Goal: Check status: Verify the current state of an ongoing process or item

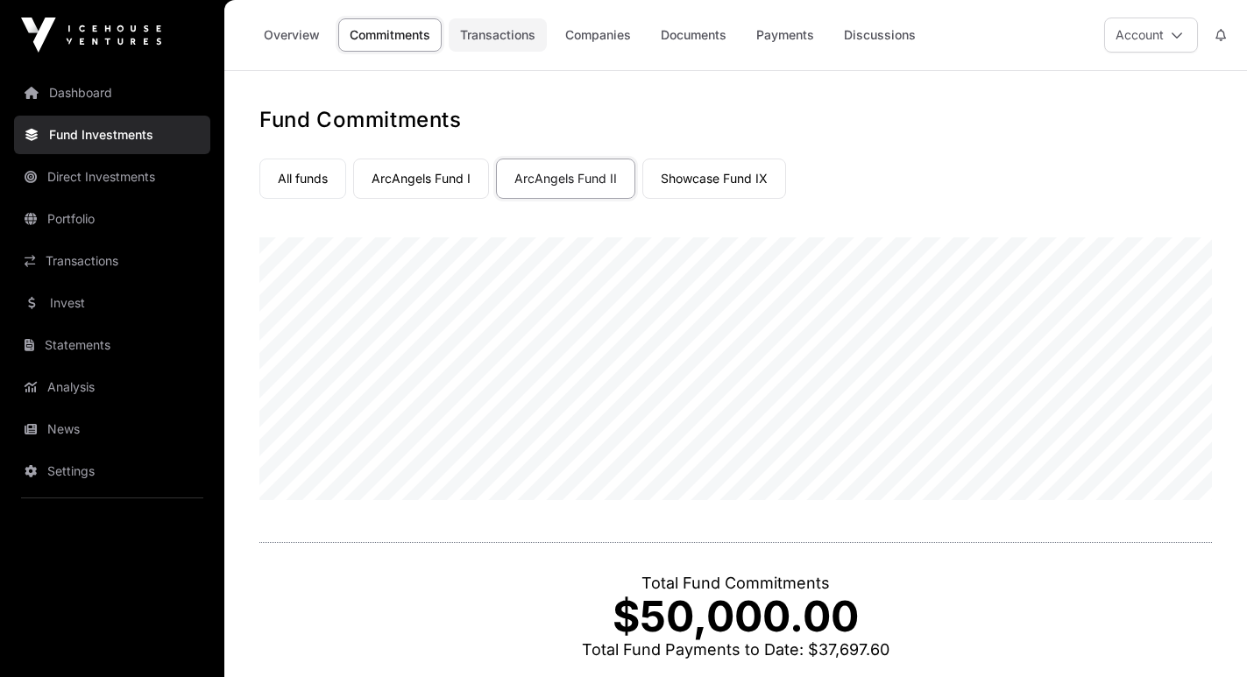
click at [500, 36] on link "Transactions" at bounding box center [498, 34] width 98 height 33
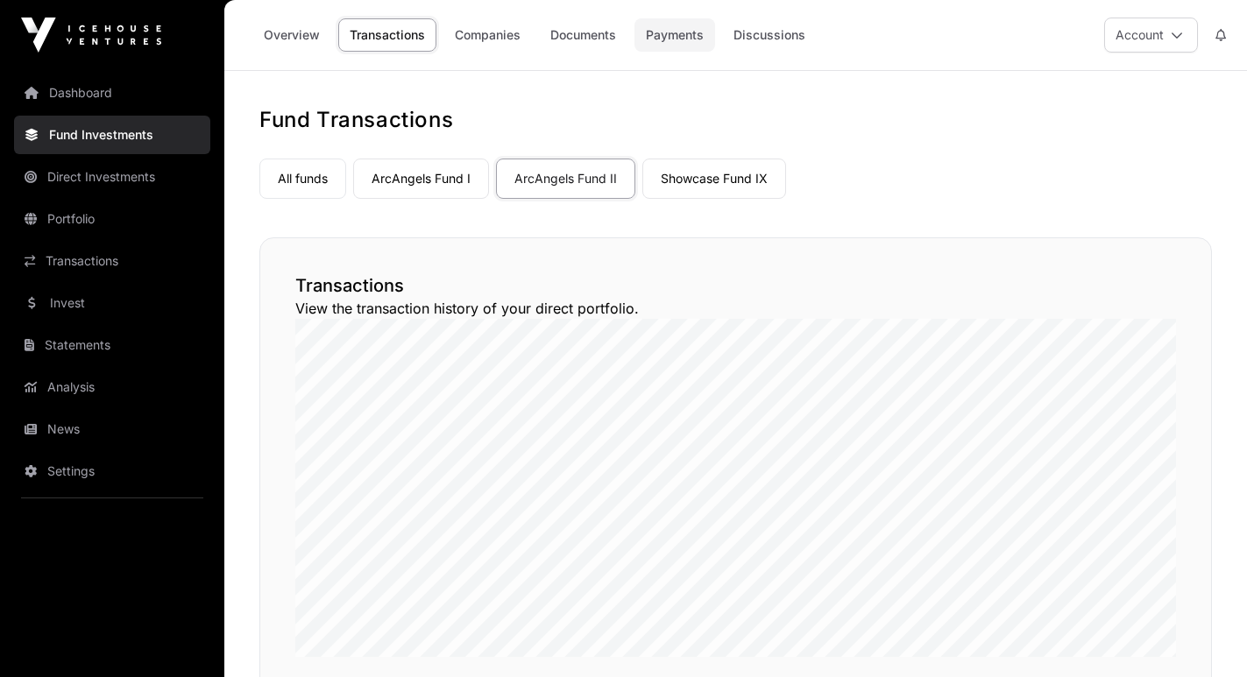
click at [677, 32] on link "Payments" at bounding box center [675, 34] width 81 height 33
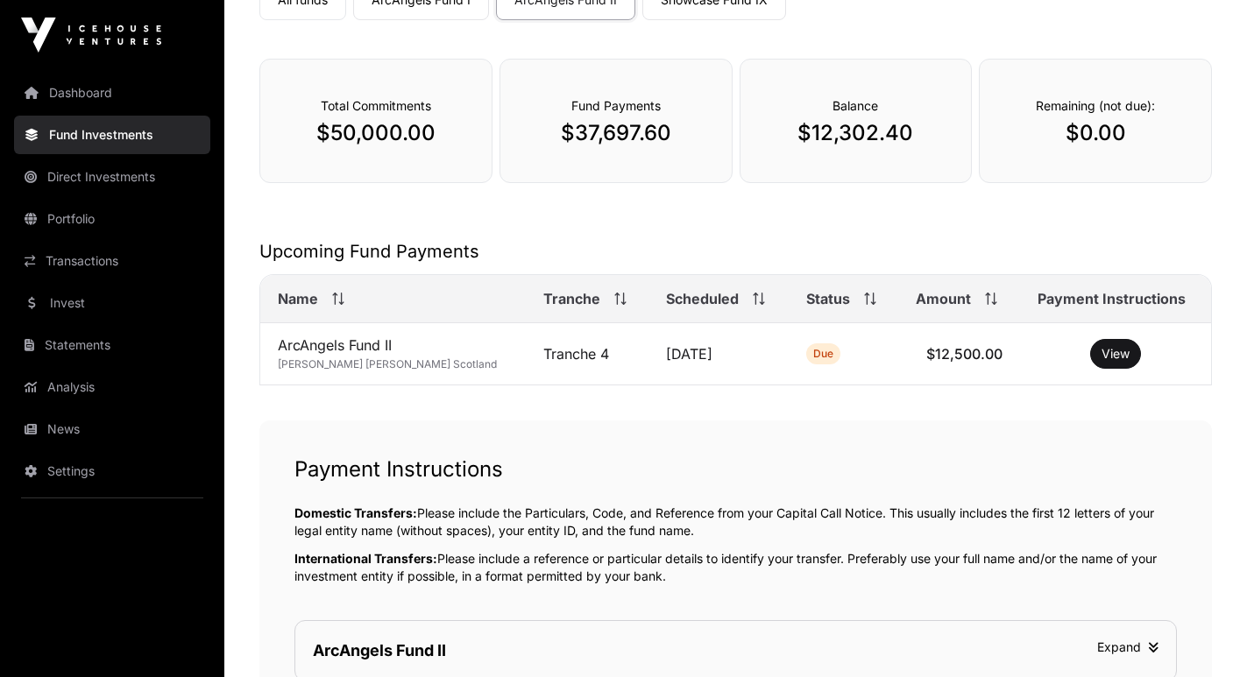
scroll to position [151, 0]
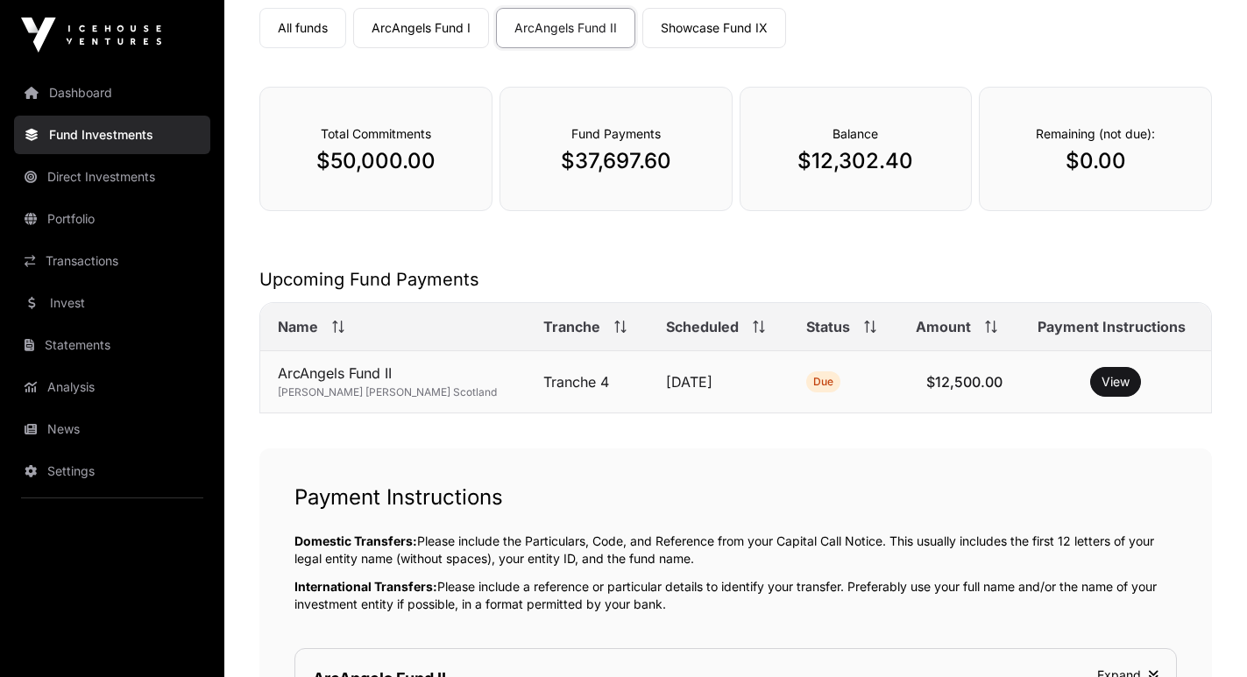
click at [813, 380] on span "Due" at bounding box center [823, 382] width 20 height 14
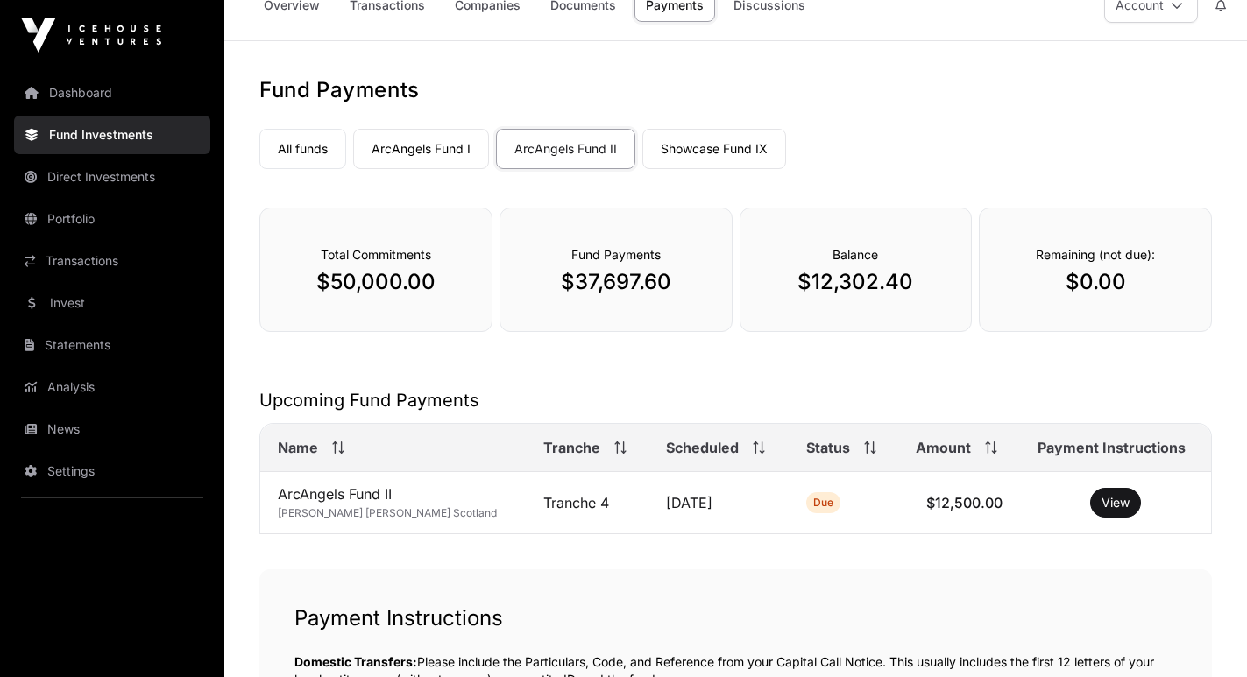
scroll to position [0, 0]
